Goal: Navigation & Orientation: Find specific page/section

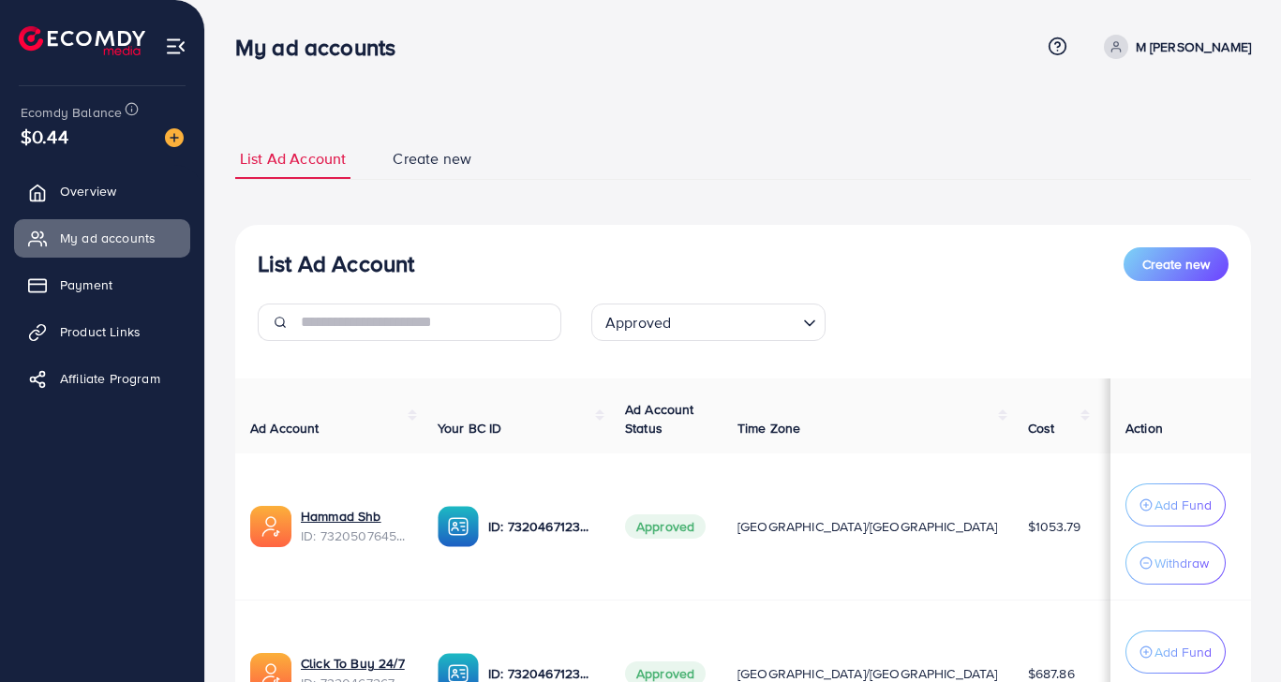
scroll to position [201, 0]
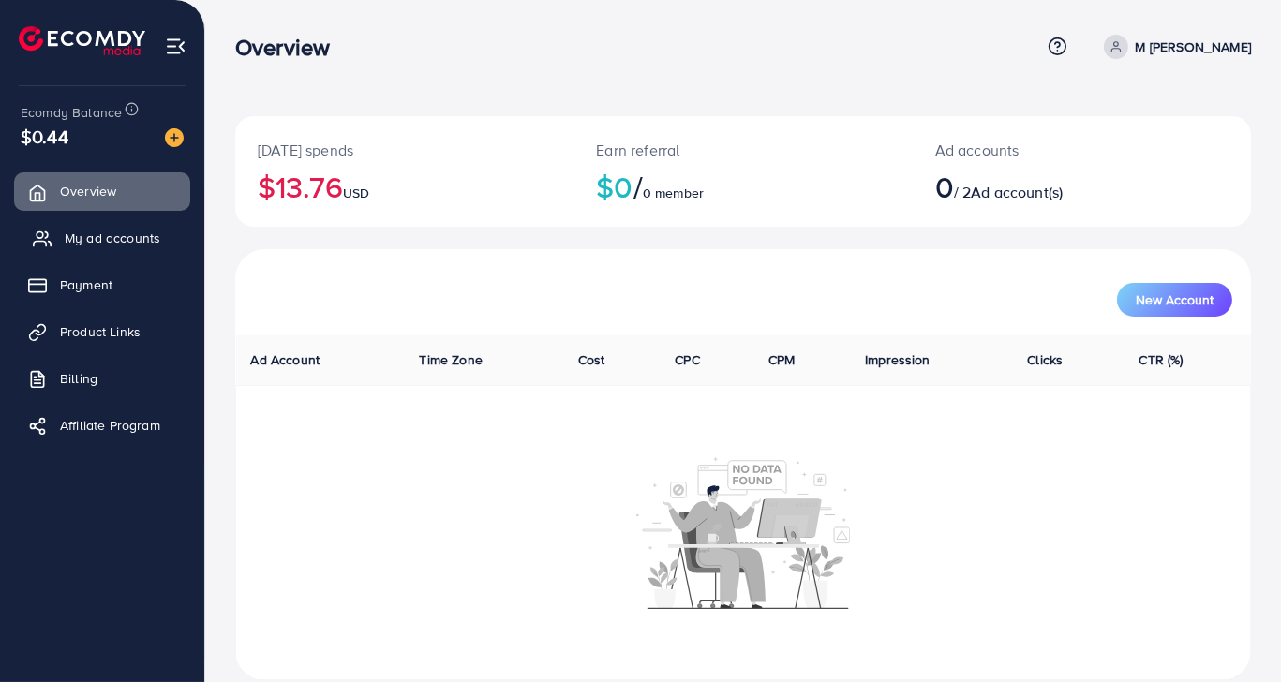
click at [132, 251] on link "My ad accounts" at bounding box center [102, 237] width 176 height 37
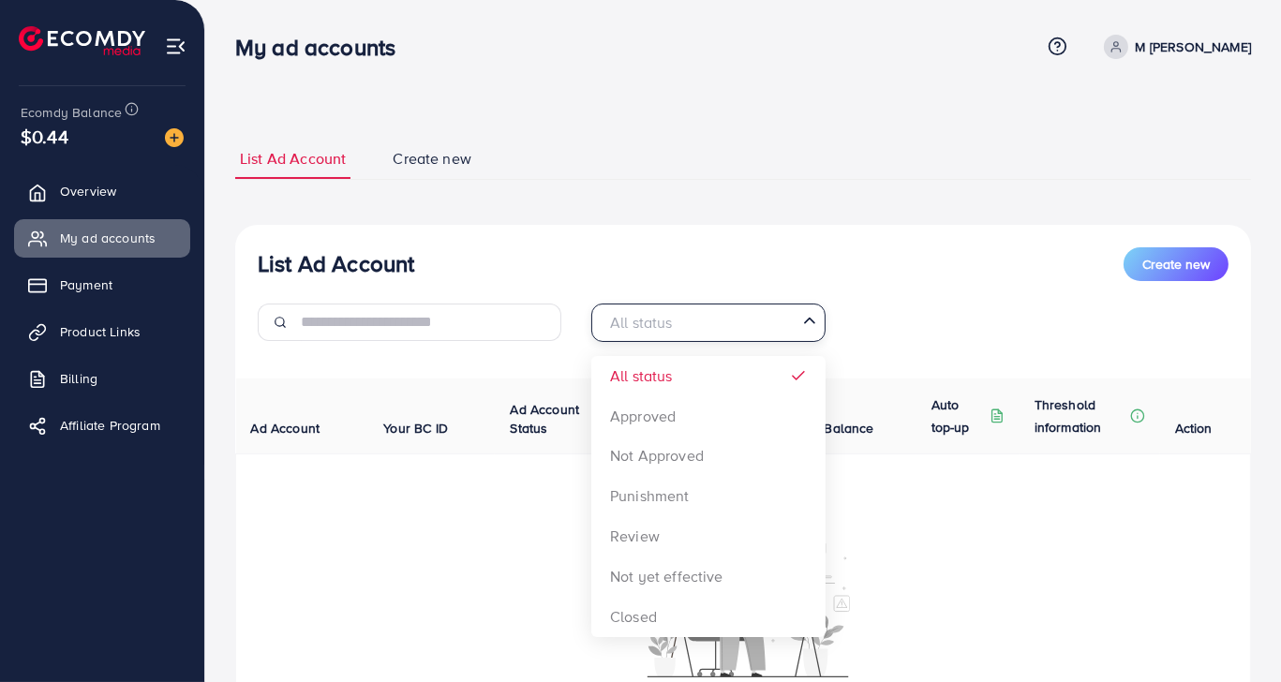
click at [675, 320] on input "Search for option" at bounding box center [698, 322] width 196 height 29
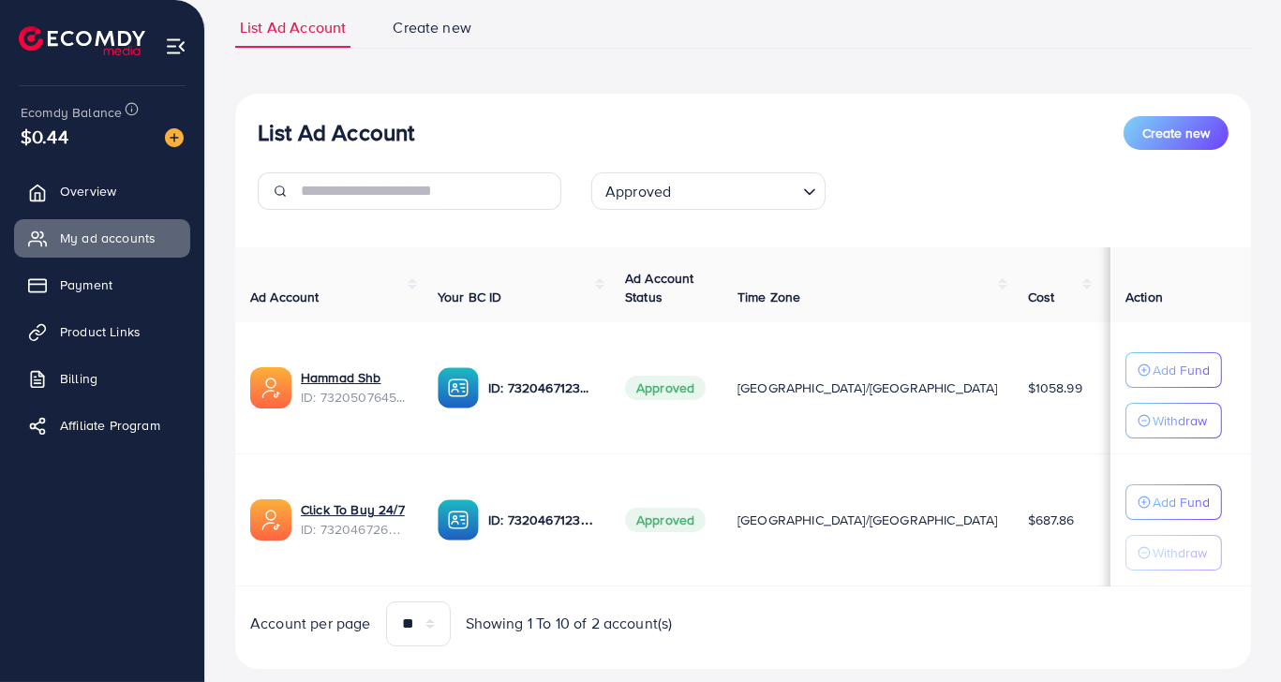
scroll to position [171, 0]
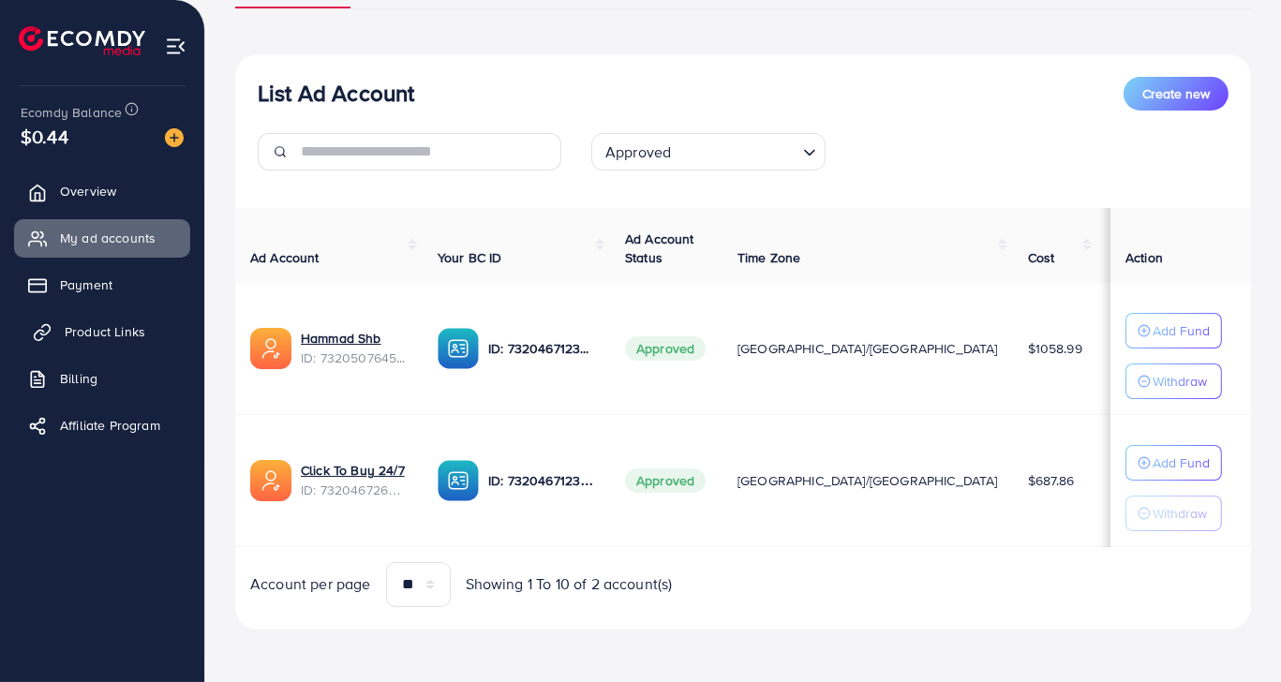
click at [147, 347] on link "Product Links" at bounding box center [102, 331] width 176 height 37
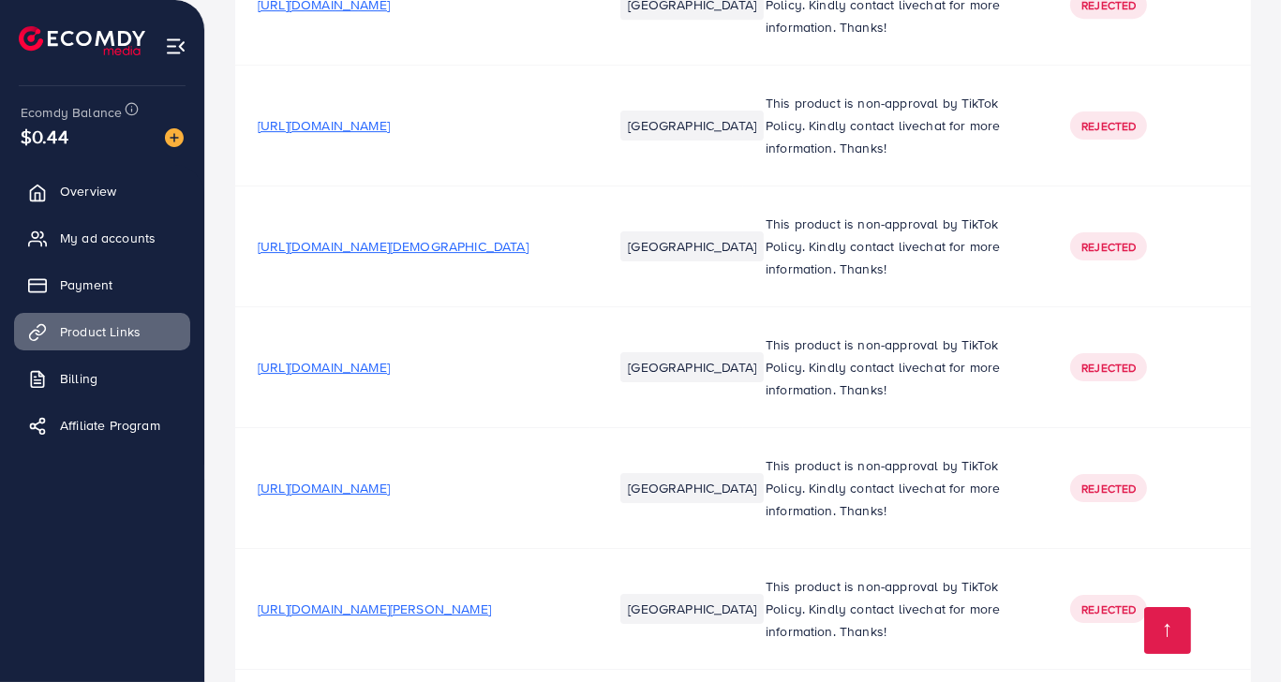
scroll to position [7901, 0]
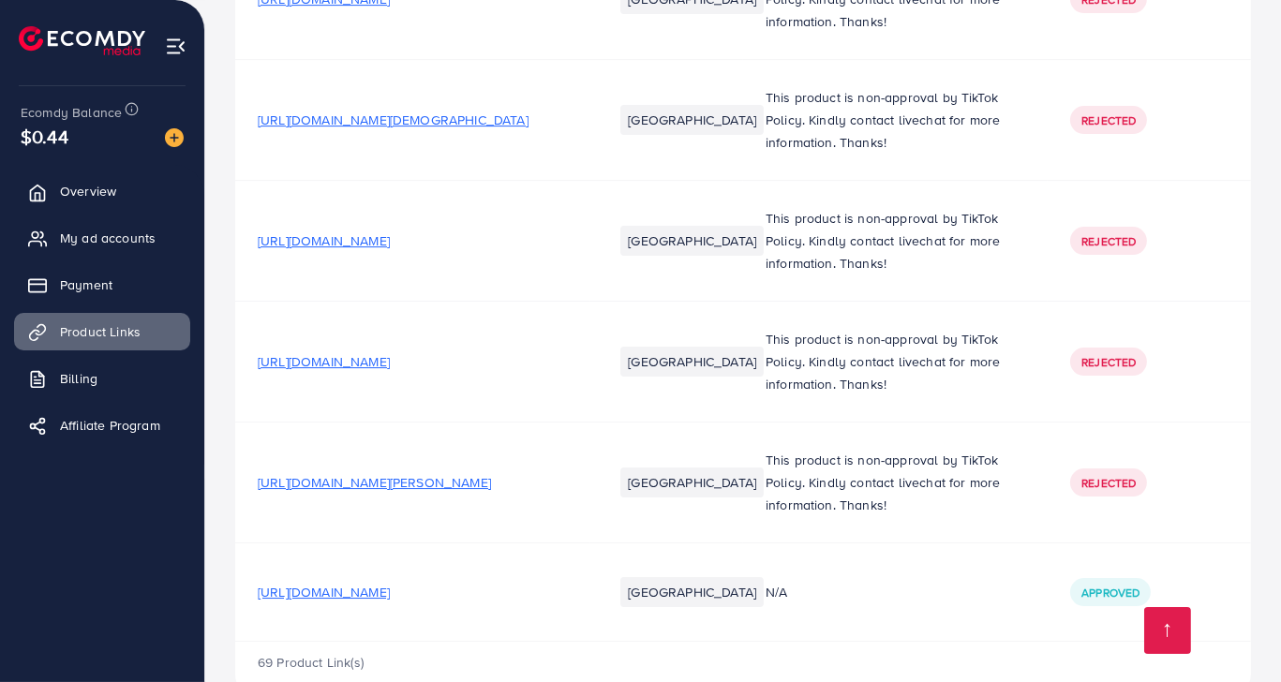
click at [491, 473] on span "https://vvv2es-at.myshopify.com/products/3-pc-mason-jar-bags-food-nuts-candy-co…" at bounding box center [374, 482] width 233 height 19
